Goal: Find specific page/section: Find specific page/section

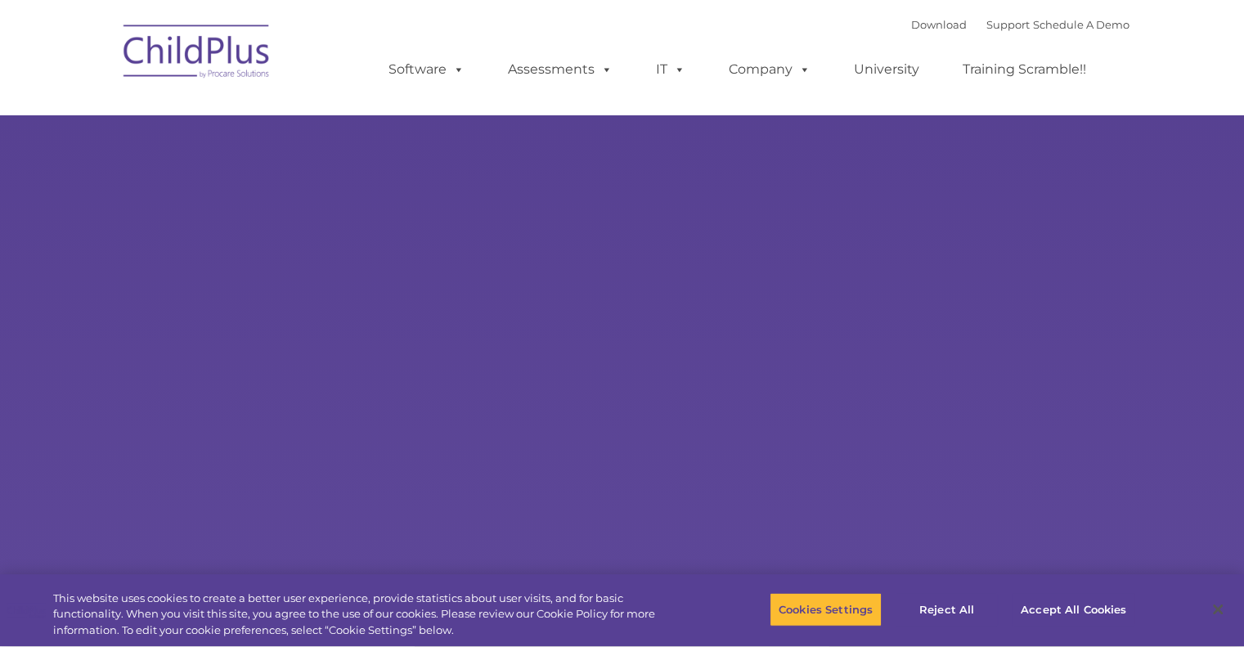
select select "MEDIUM"
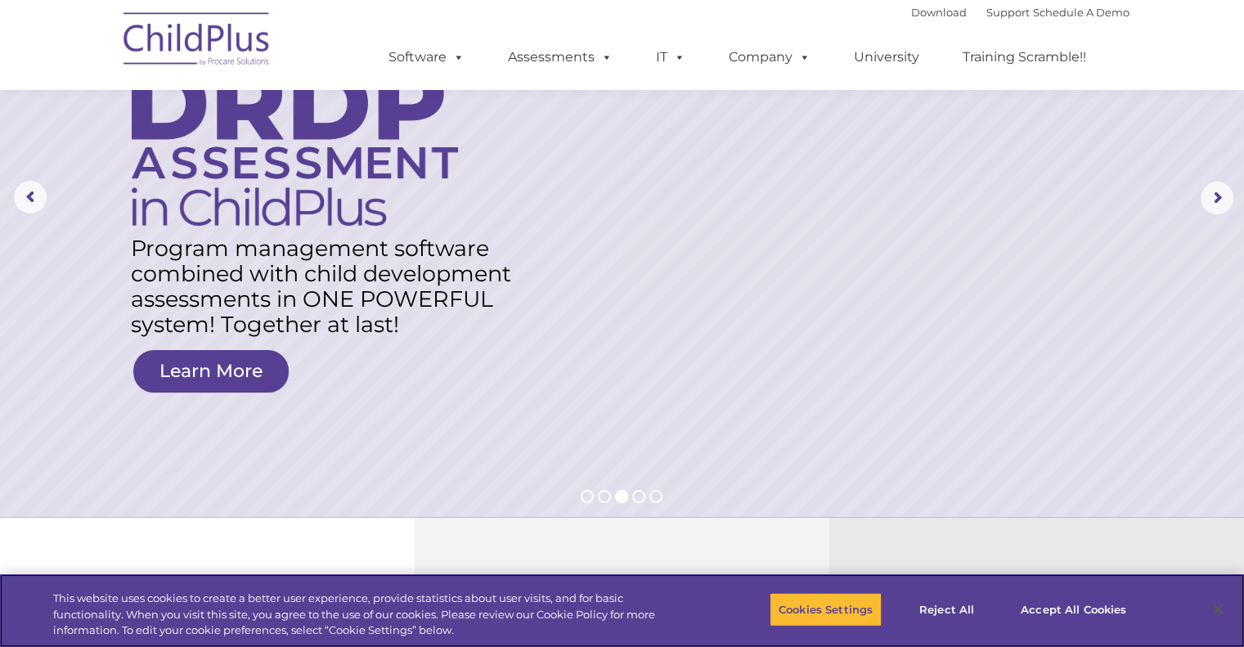
scroll to position [118, 0]
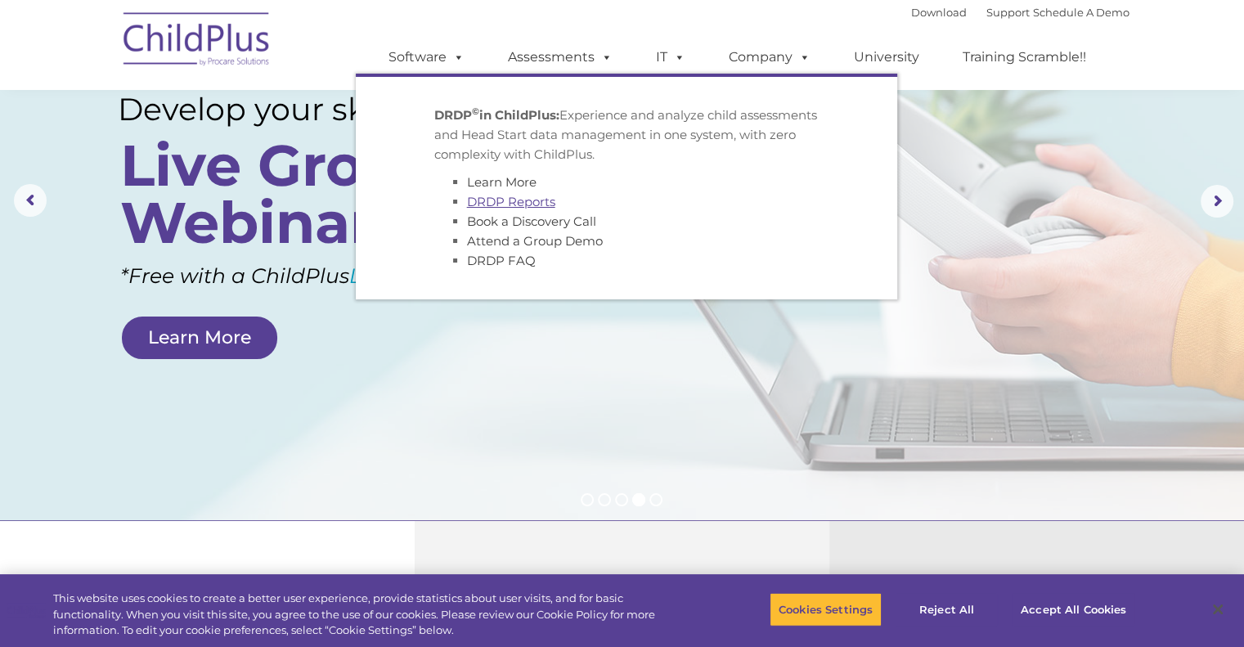
click at [535, 202] on link "DRDP Reports" at bounding box center [511, 202] width 88 height 16
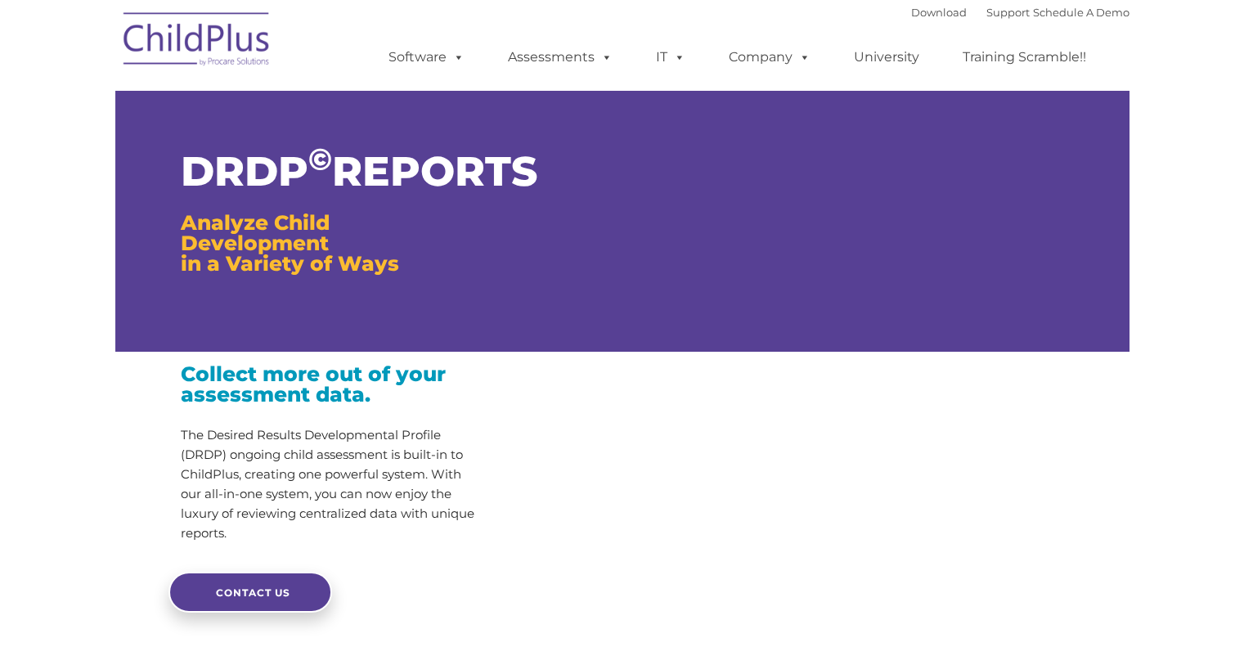
type input ""
